Goal: Task Accomplishment & Management: Use online tool/utility

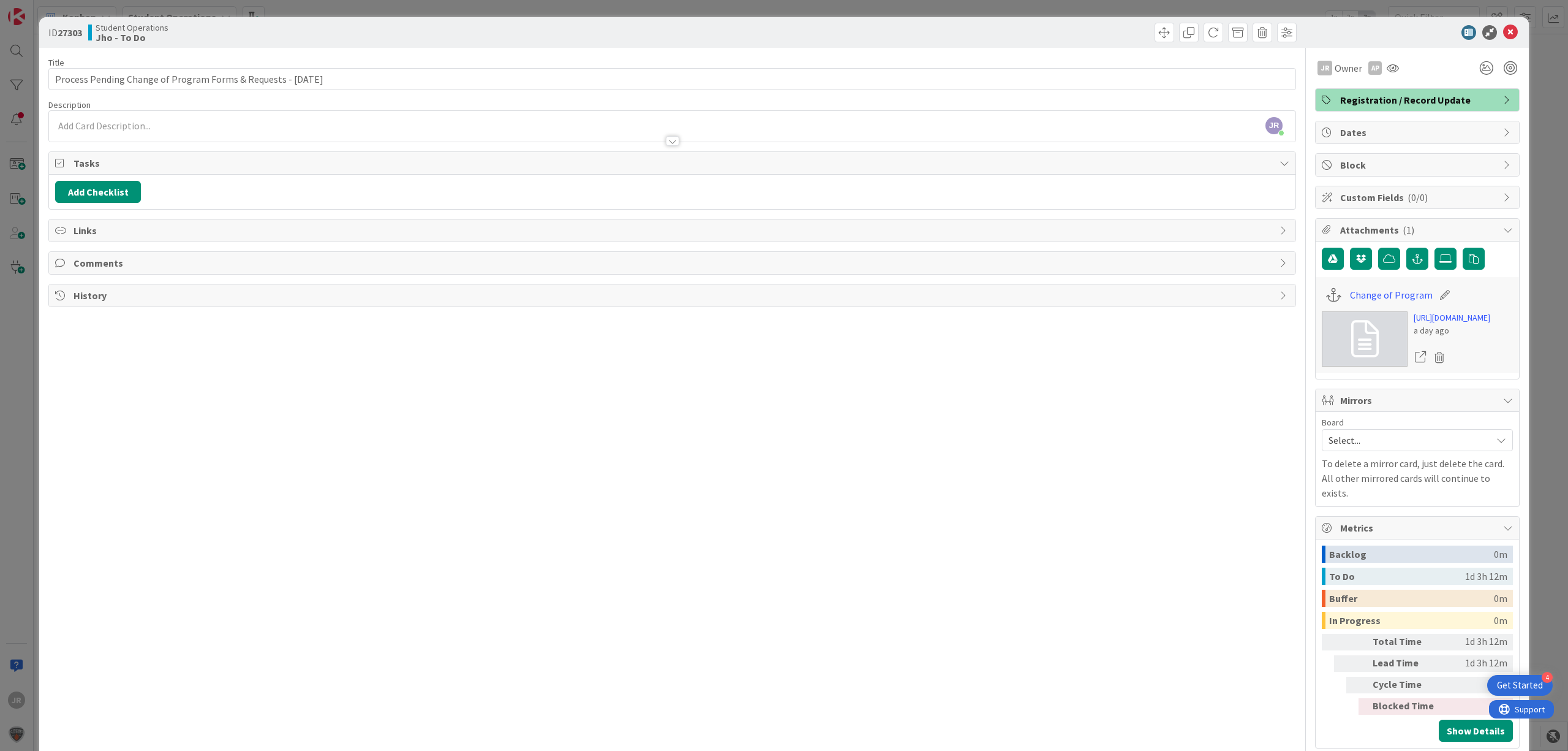
click at [311, 4] on div "ID 27303 Student Operations Jho - To Do Title 63 / 128 Process Pending Change o…" at bounding box center [784, 376] width 1568 height 751
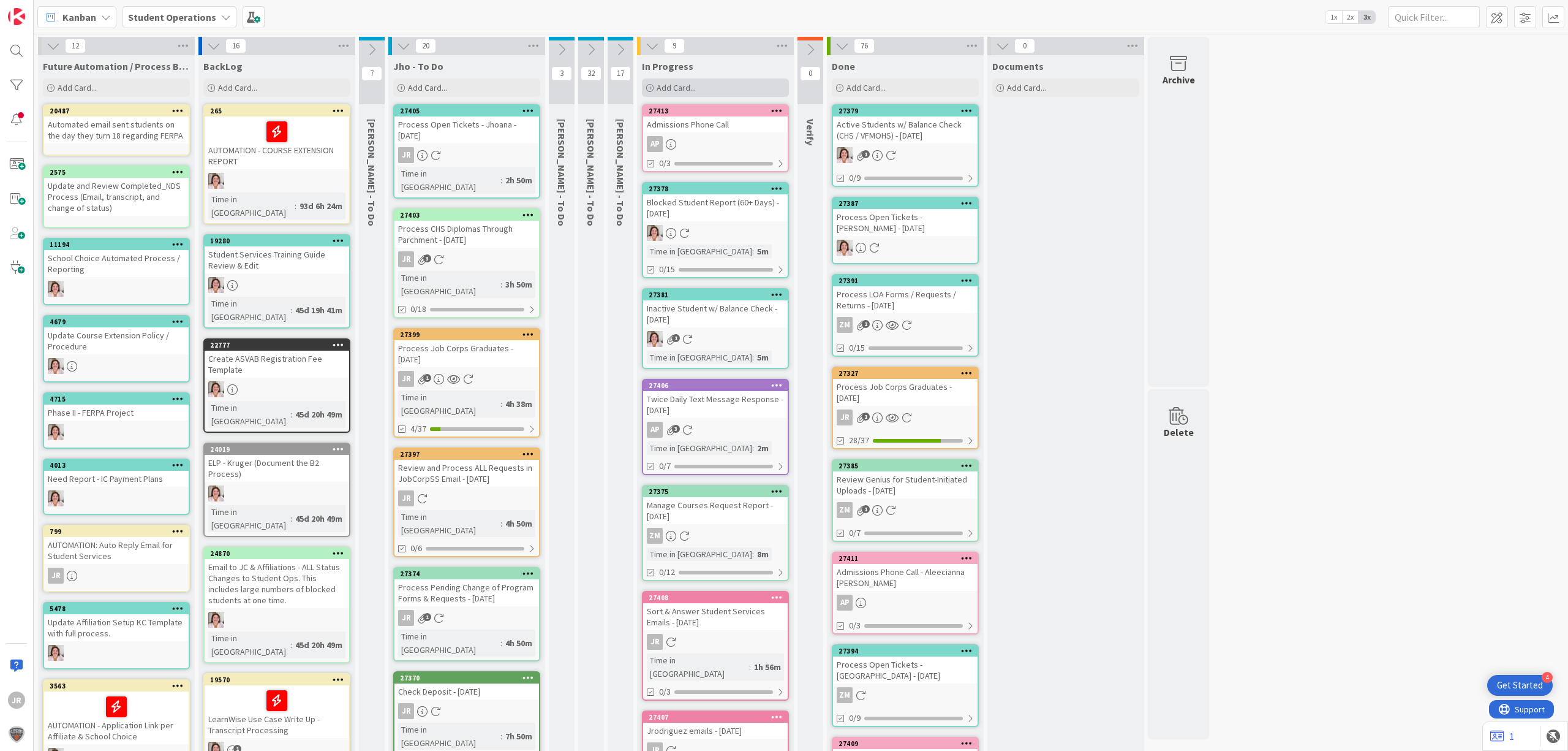
click at [738, 97] on div "Add Card..." at bounding box center [715, 88] width 147 height 19
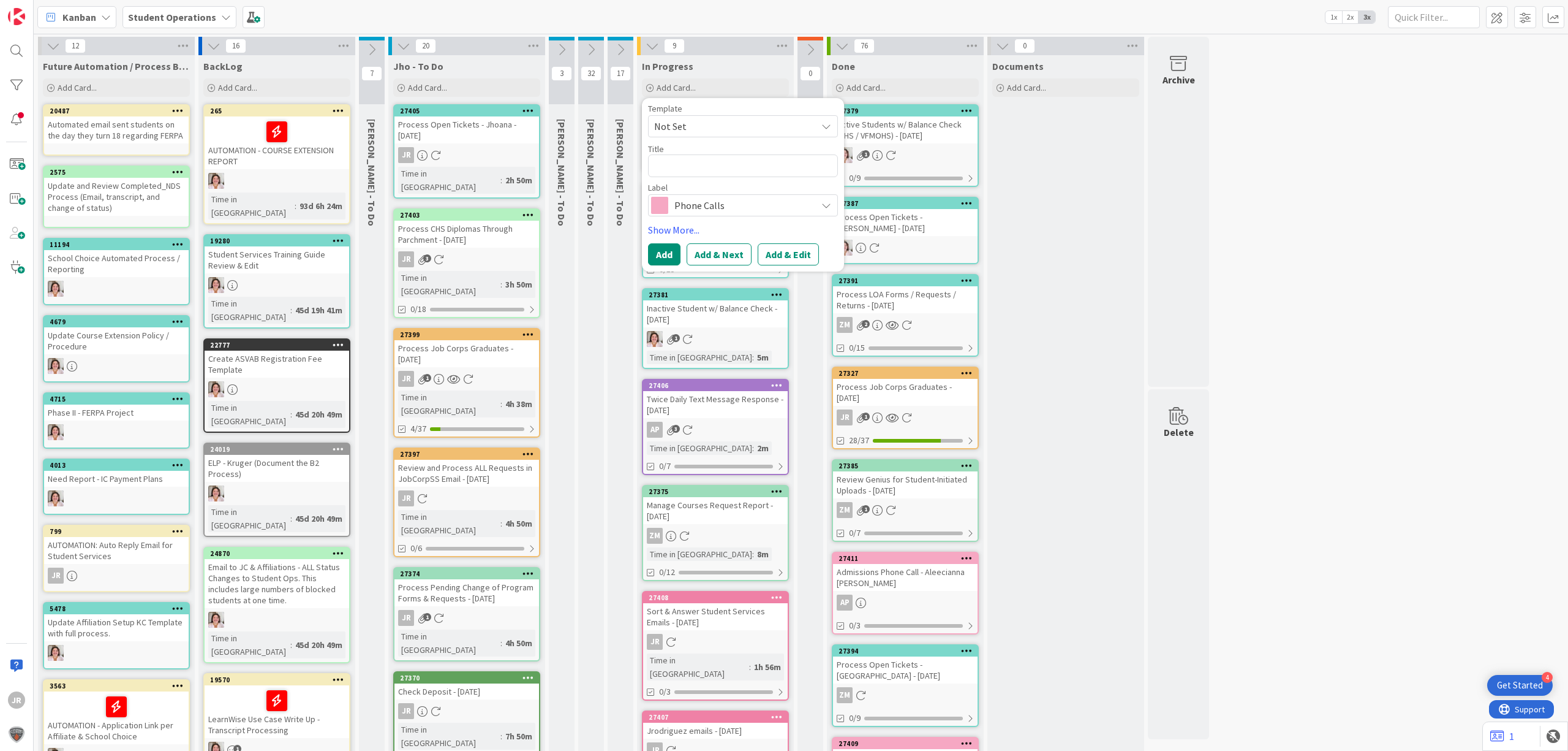
click at [749, 122] on span "Not Set" at bounding box center [730, 126] width 153 height 16
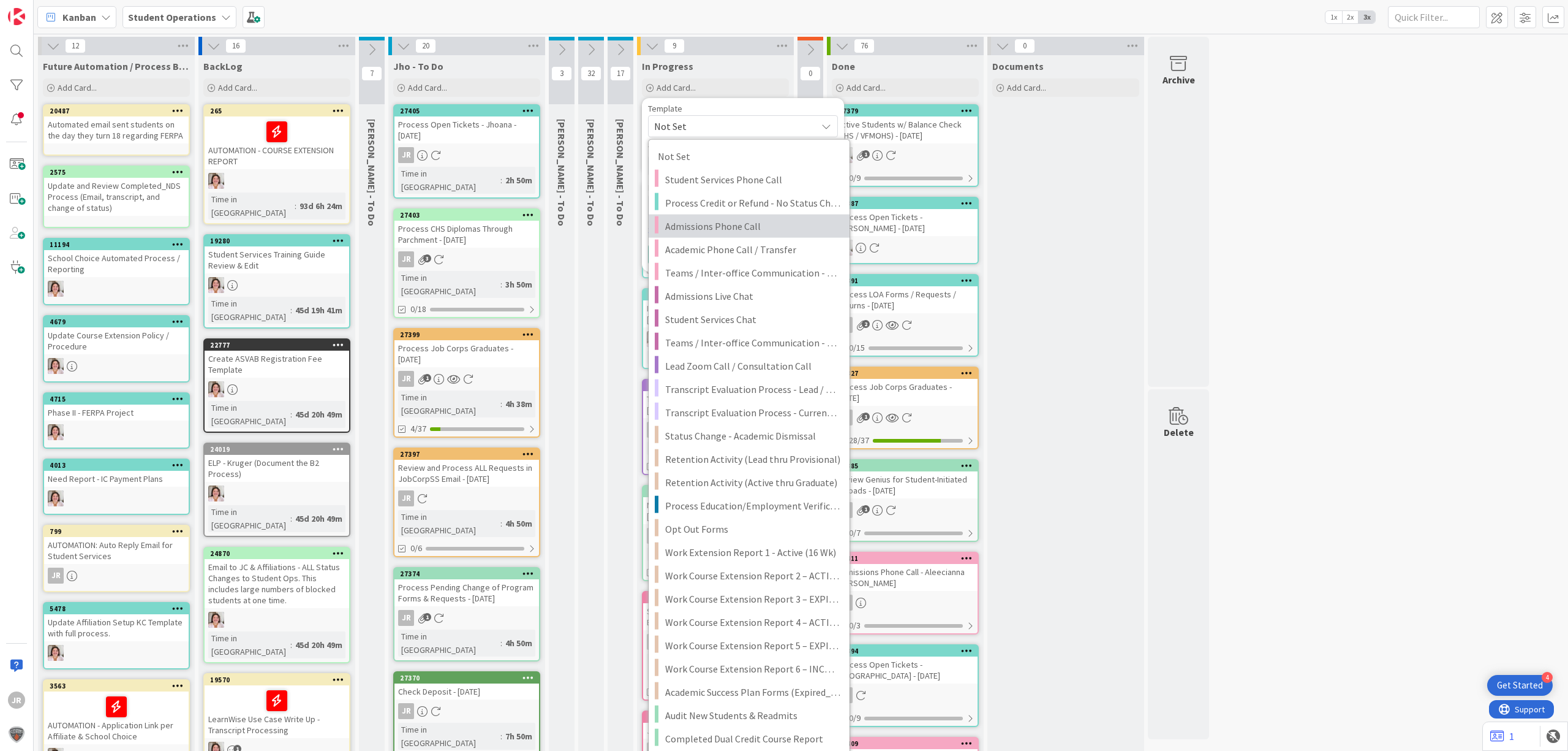
click at [783, 220] on span "Admissions Phone Call" at bounding box center [752, 226] width 175 height 16
type textarea "x"
type textarea "Admissions Phone Call"
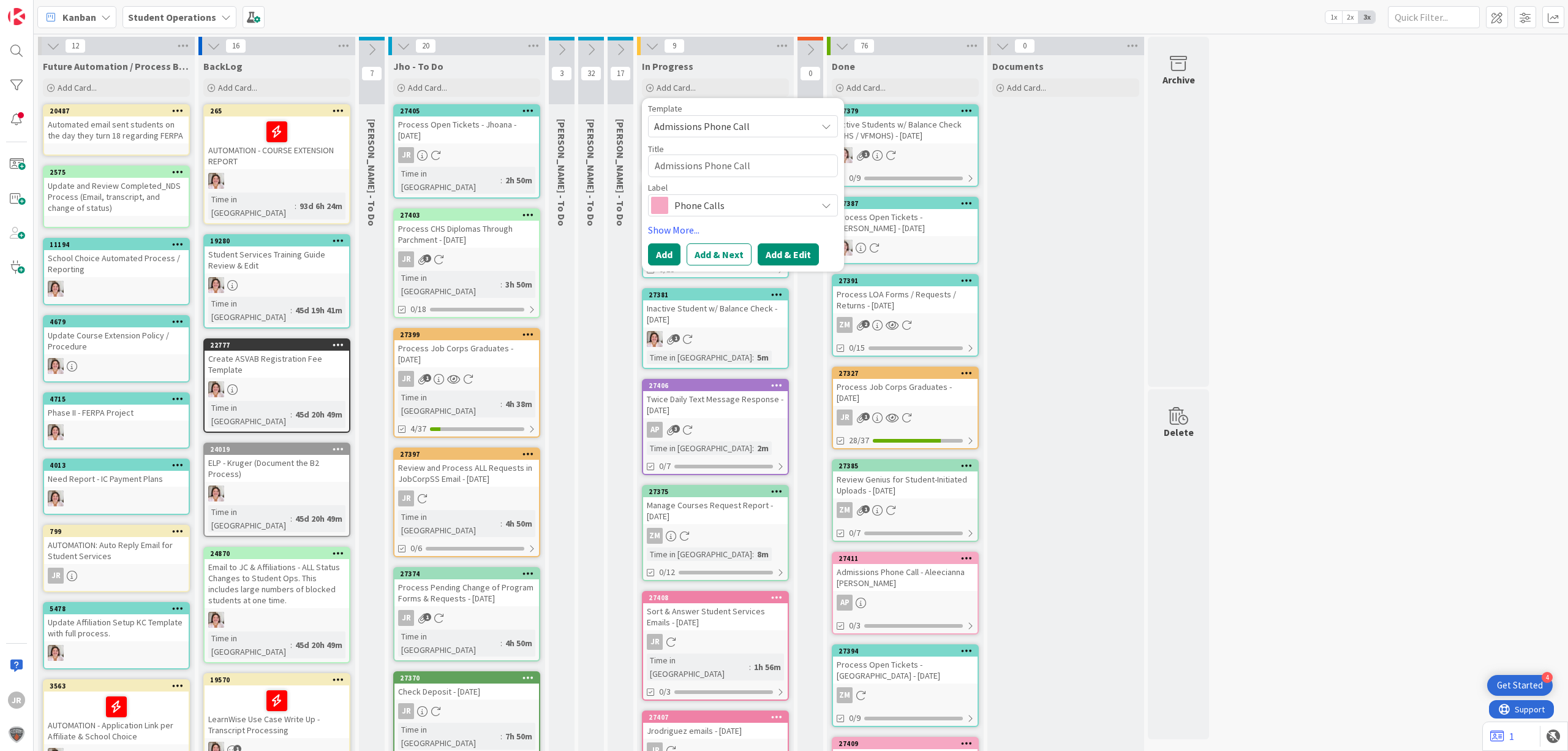
click at [806, 243] on button "Add & Edit" at bounding box center [788, 254] width 61 height 22
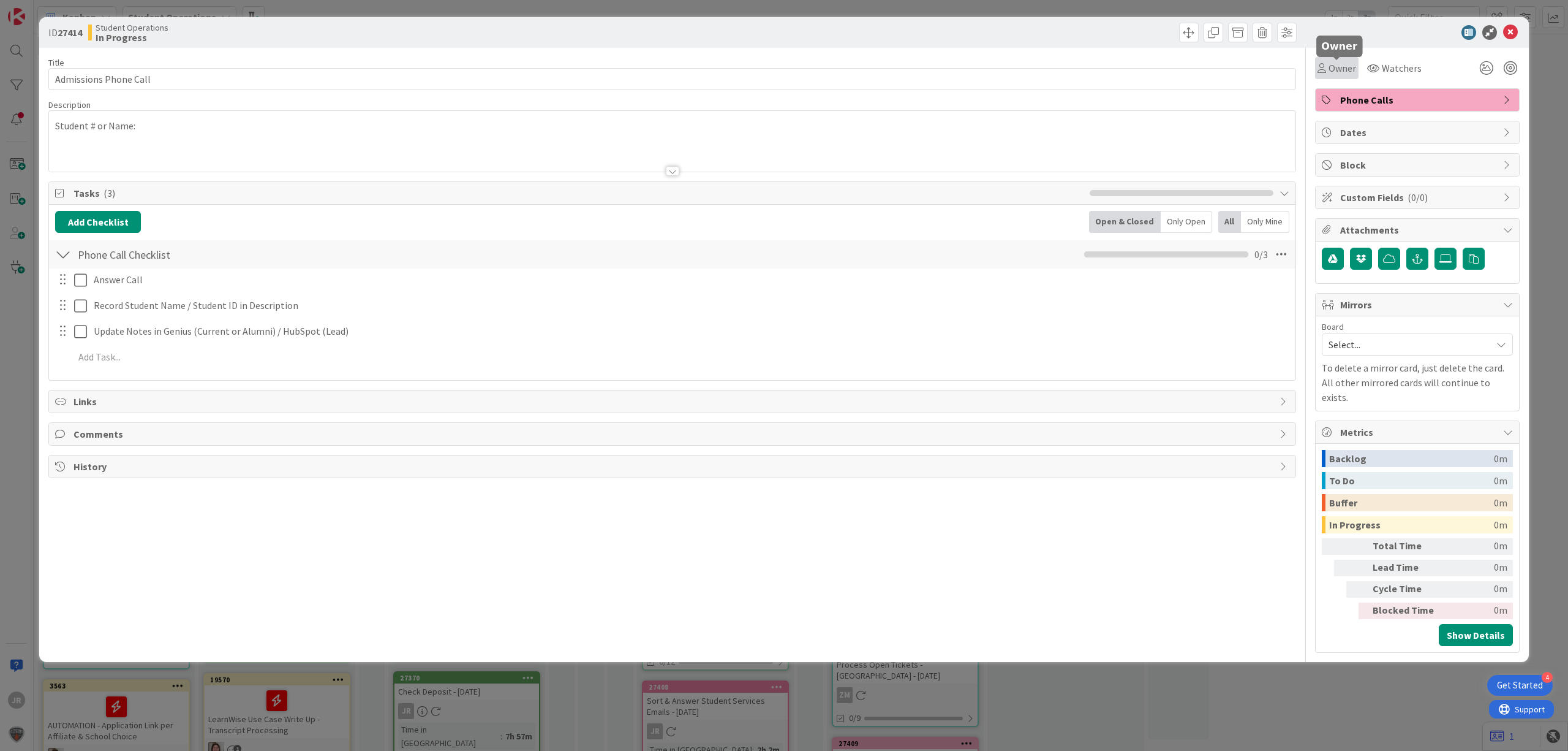
click at [1329, 61] on span "Owner" at bounding box center [1342, 68] width 28 height 15
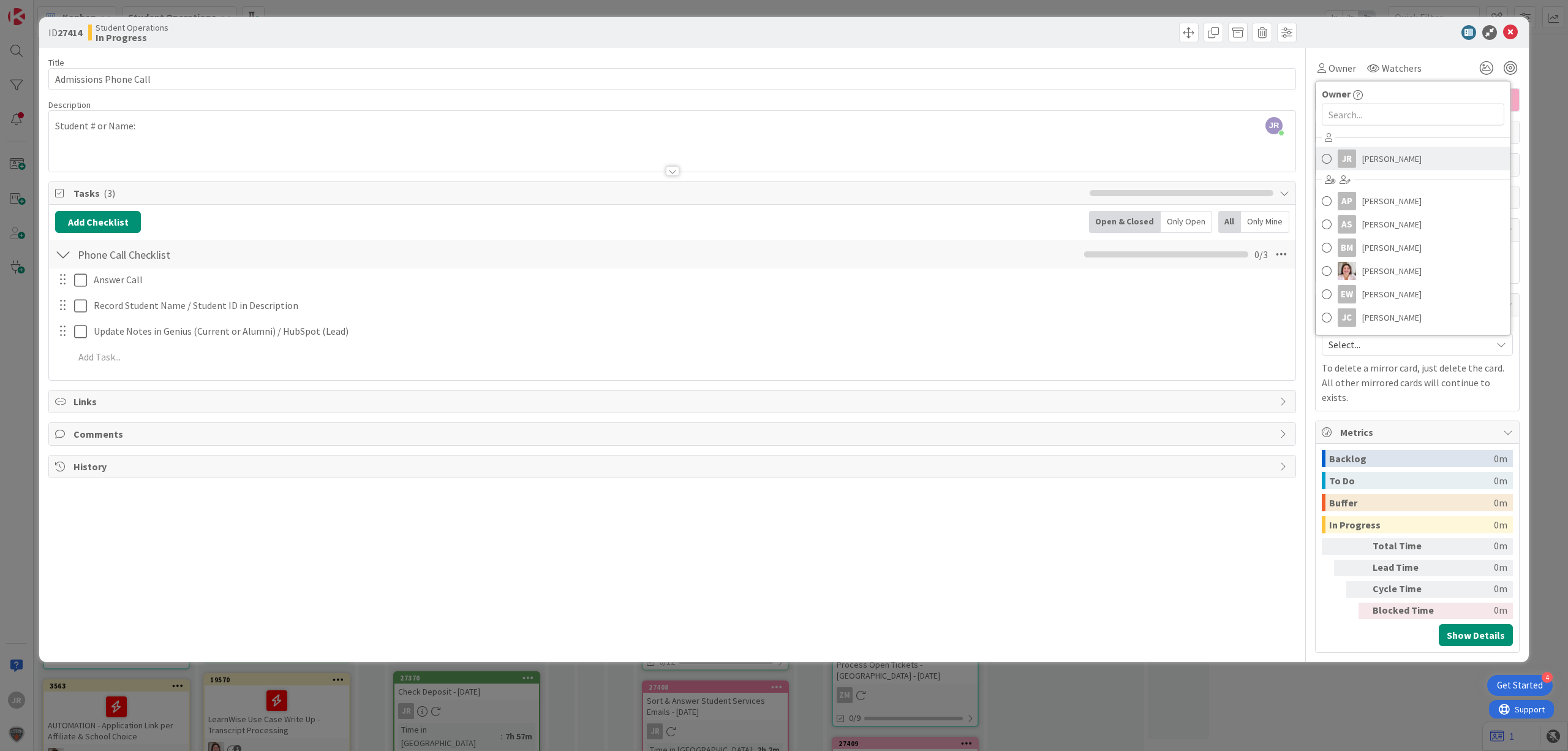
click at [1328, 156] on span at bounding box center [1327, 159] width 10 height 19
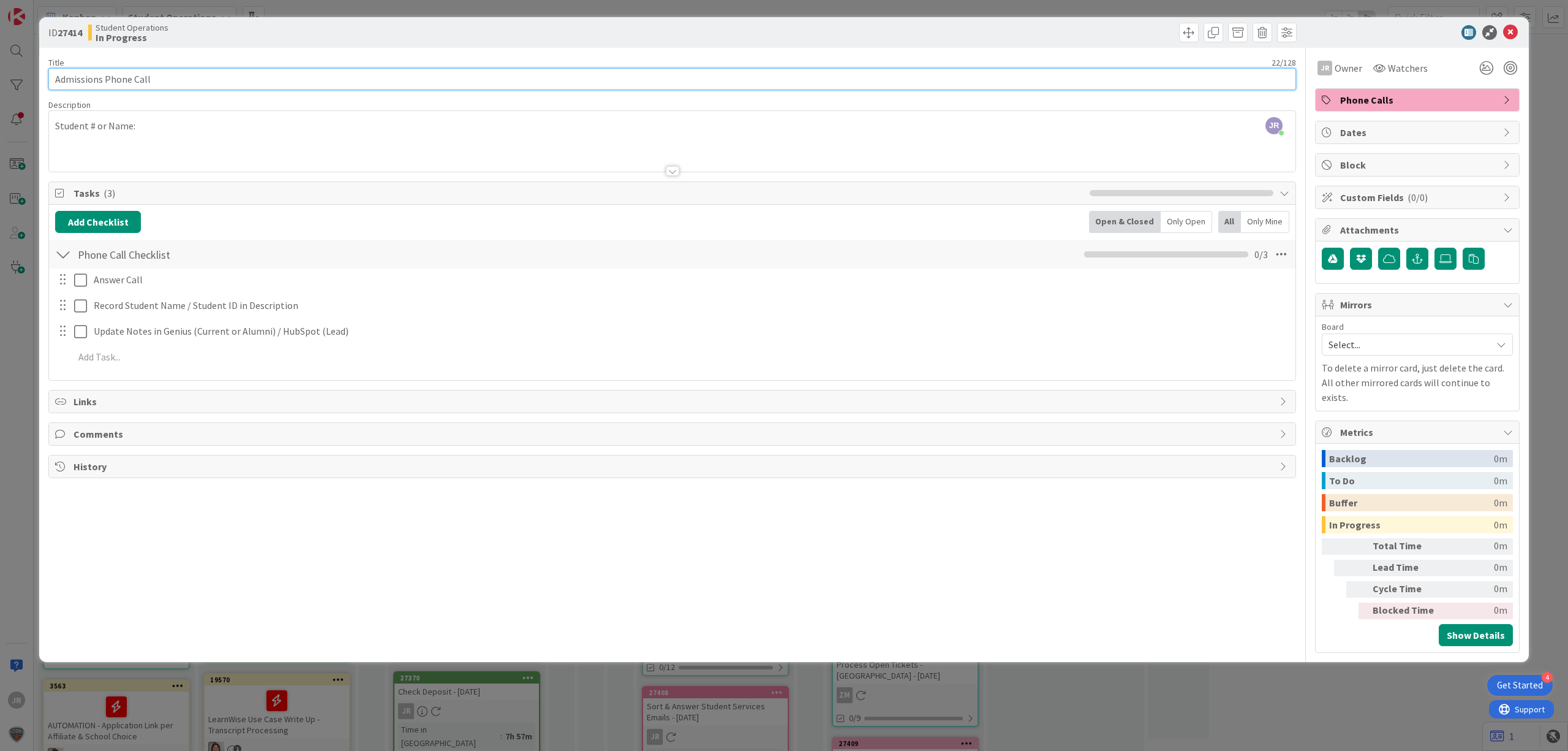
click at [177, 86] on input "Admissions Phone Call" at bounding box center [672, 79] width 1248 height 22
type input "Admissions Phone Call - Aleecianna [PERSON_NAME]"
click at [182, 141] on div at bounding box center [672, 156] width 1246 height 32
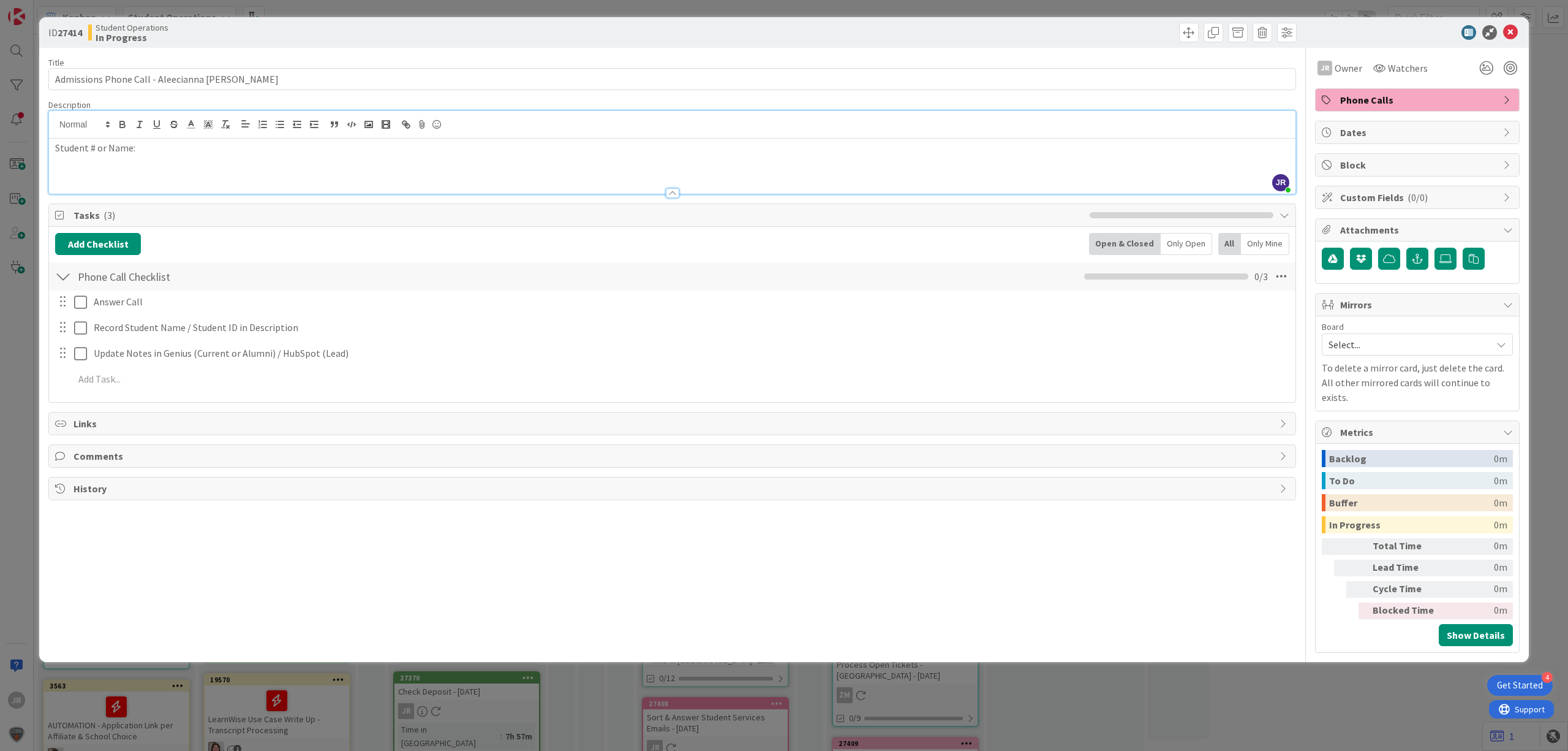
click at [184, 155] on p "Student # or Name:" at bounding box center [672, 148] width 1234 height 14
click at [105, 82] on input "Admissions Phone Call - Aleecianna [PERSON_NAME]" at bounding box center [672, 79] width 1248 height 22
click at [101, 79] on input "Admissions Phone Call - Aleecianna [PERSON_NAME]" at bounding box center [672, 79] width 1248 height 22
type input "Admissions Consultation Phone Call - Aleecianna [PERSON_NAME]"
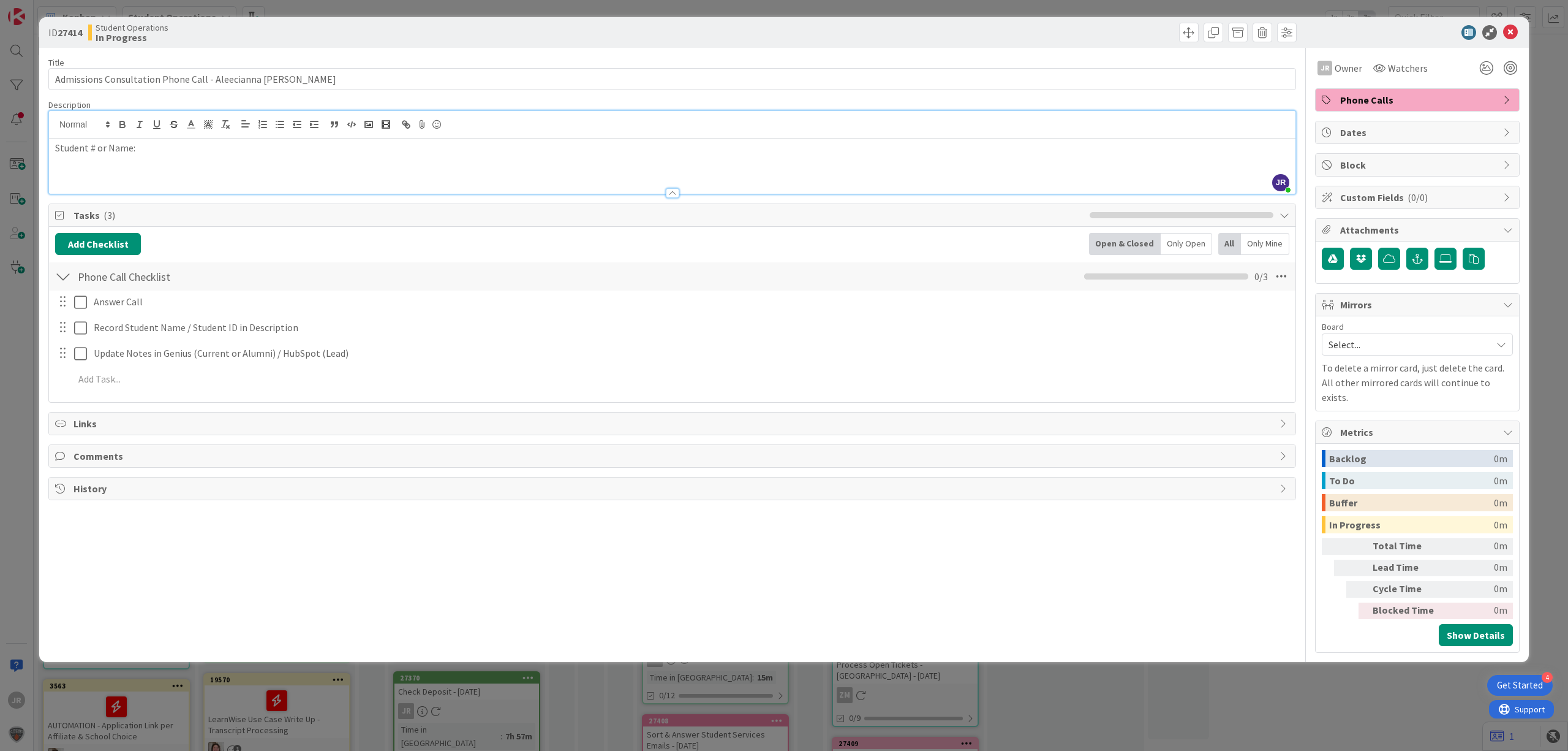
click at [339, 6] on div "ID 27414 Student Operations In Progress Title 52 / 128 Admissions Consultation …" at bounding box center [784, 376] width 1568 height 751
